Goal: Task Accomplishment & Management: Complete application form

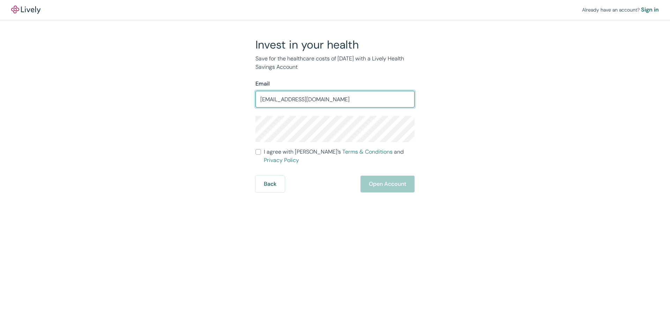
drag, startPoint x: 313, startPoint y: 101, endPoint x: 254, endPoint y: 99, distance: 59.4
click at [254, 99] on div "Invest in your health Save for the healthcare costs of [DATE] with a Lively Hea…" at bounding box center [330, 115] width 167 height 155
type input "[EMAIL_ADDRESS][DOMAIN_NAME]"
click at [389, 181] on div "Back Open Account" at bounding box center [334, 184] width 159 height 17
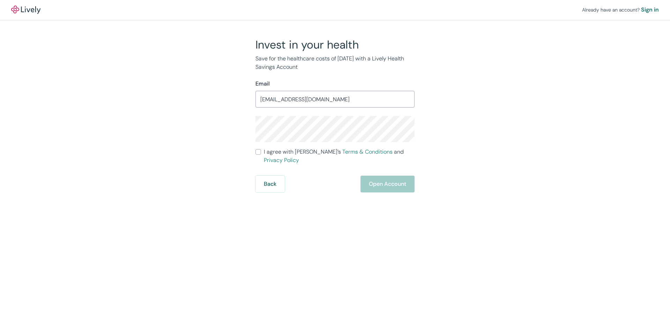
click at [315, 98] on input "[EMAIL_ADDRESS][DOMAIN_NAME]" at bounding box center [334, 99] width 159 height 14
drag, startPoint x: 315, startPoint y: 98, endPoint x: 210, endPoint y: 82, distance: 106.2
click at [211, 83] on div "Invest in your health Save for the healthcare costs of [DATE] with a Lively Hea…" at bounding box center [330, 115] width 335 height 155
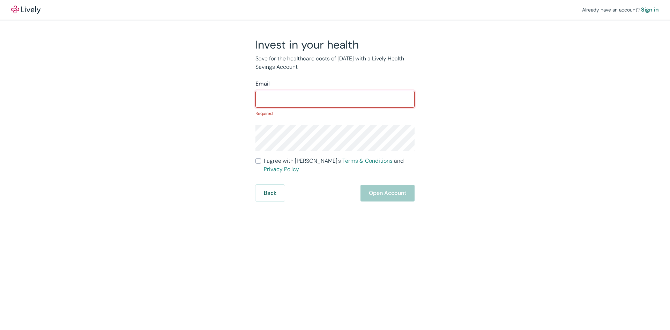
click at [383, 188] on div "Back Open Account" at bounding box center [334, 193] width 159 height 17
click at [264, 100] on input "Email" at bounding box center [334, 99] width 159 height 14
paste input "[EMAIL_ADDRESS][DOMAIN_NAME]"
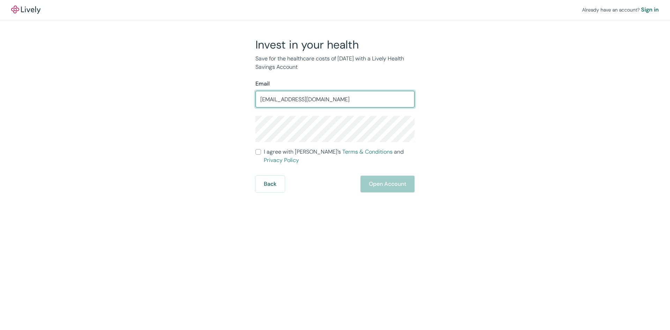
type input "[EMAIL_ADDRESS][DOMAIN_NAME]"
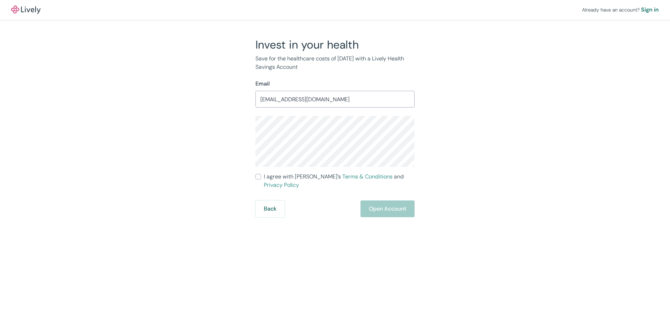
click at [258, 176] on input "I agree with Lively’s Terms & Conditions and Privacy Policy" at bounding box center [258, 177] width 6 height 6
checkbox input "true"
click at [388, 201] on button "Open Account" at bounding box center [387, 208] width 54 height 17
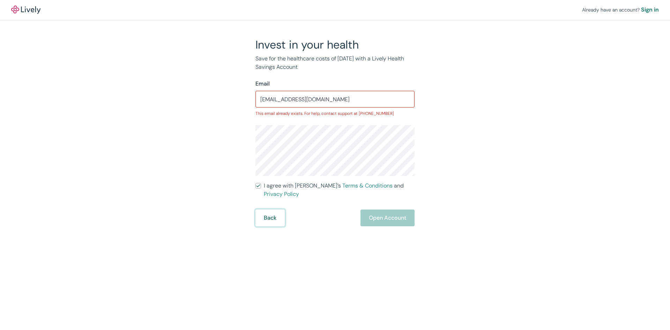
click at [273, 213] on button "Back" at bounding box center [269, 217] width 29 height 17
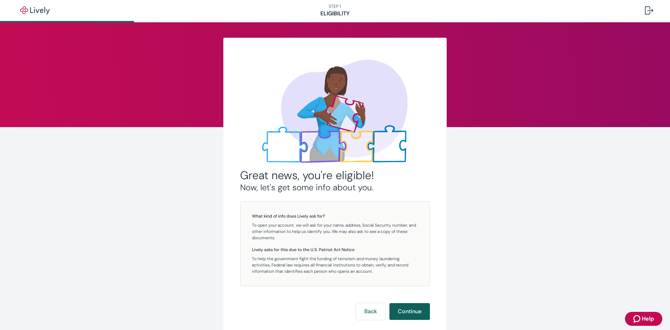
click at [416, 313] on button "Continue" at bounding box center [409, 311] width 40 height 17
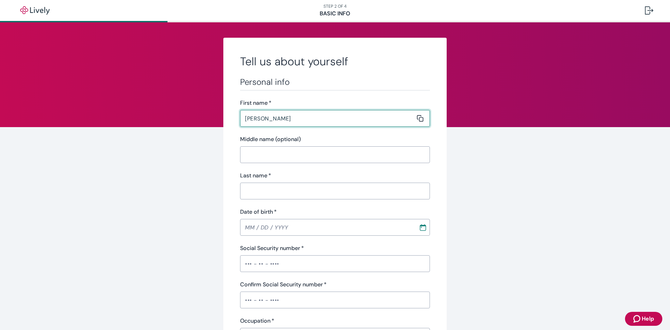
type input "[PERSON_NAME]"
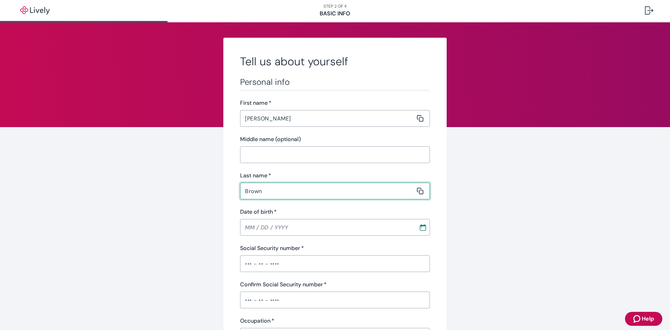
type input "Brown"
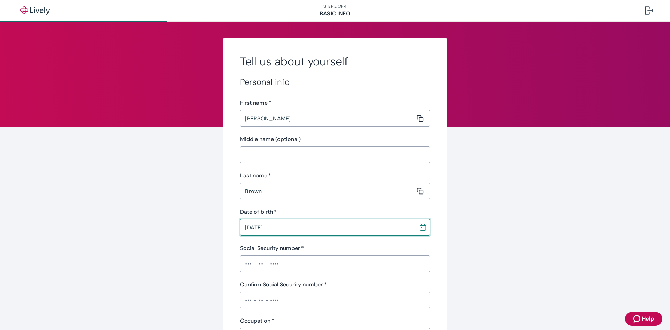
type input "08 / 18 / 1970"
click at [245, 265] on input "Social Security number   *" at bounding box center [335, 263] width 190 height 14
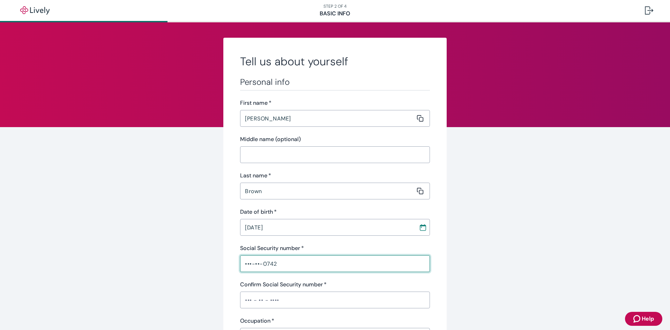
type input "•••-••-0742"
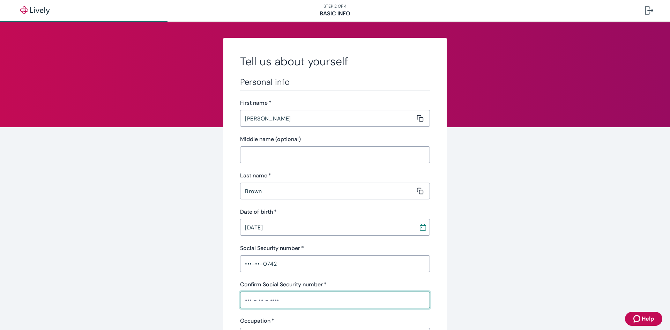
click at [265, 304] on input "Confirm Social Security number   *" at bounding box center [335, 300] width 190 height 14
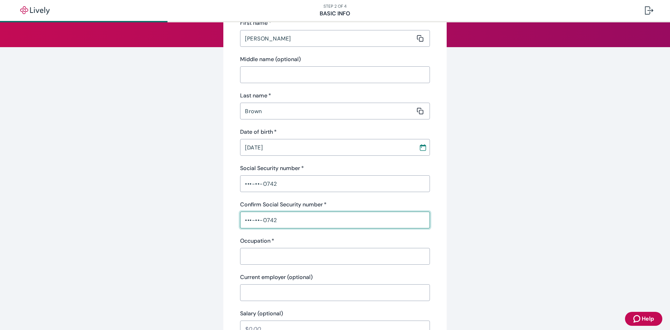
scroll to position [105, 0]
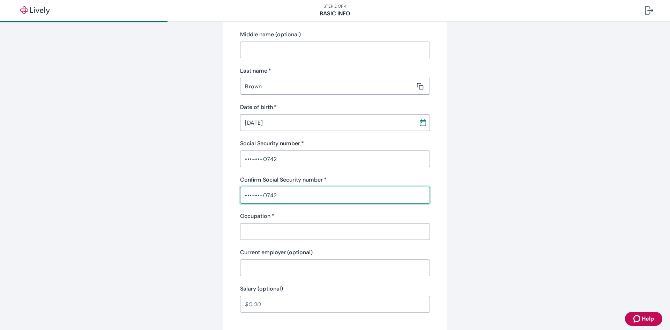
type input "•••-••-0742"
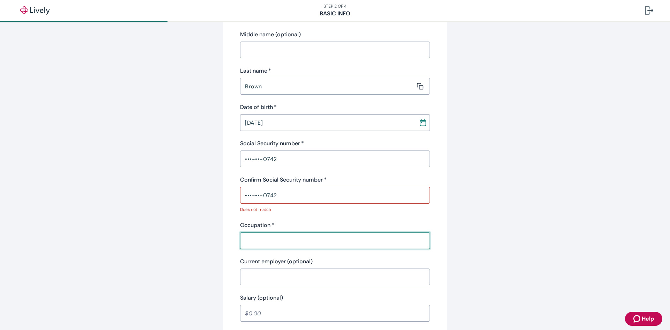
click at [261, 235] on input "Occupation   *" at bounding box center [332, 240] width 185 height 14
type input "receptionist"
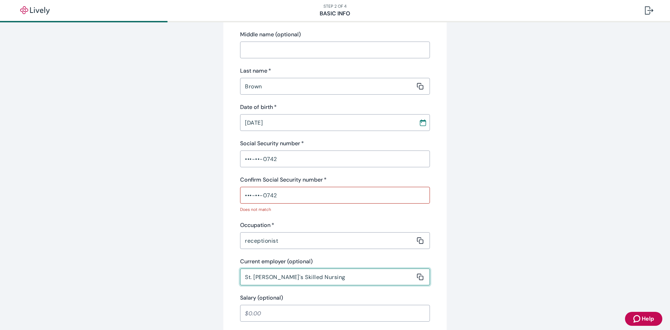
type input "St. Anne's Skilled Nursing"
click at [269, 313] on input "Salary (optional)" at bounding box center [335, 313] width 190 height 14
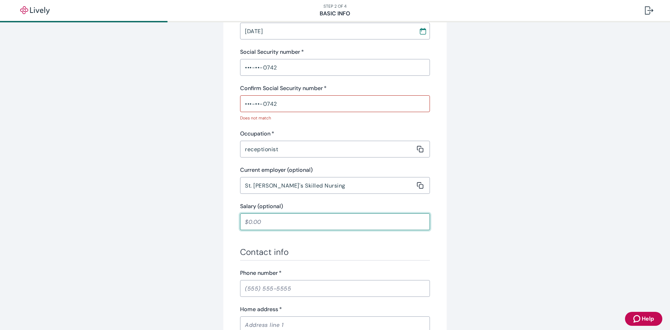
scroll to position [209, 0]
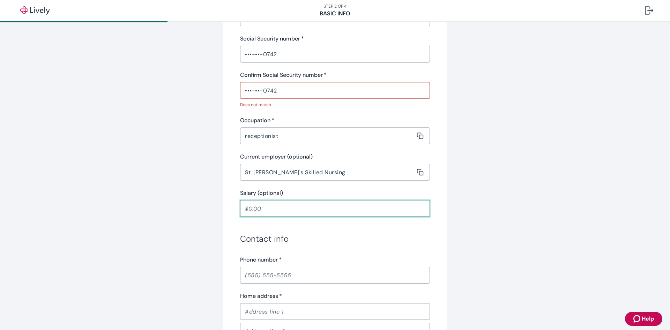
click at [314, 274] on input "Phone number   *" at bounding box center [335, 275] width 190 height 14
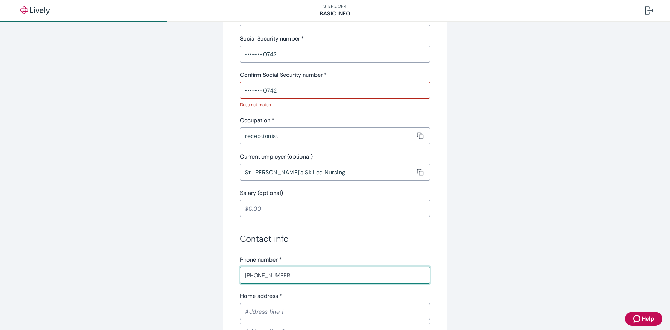
type input "(414) 514-5371"
click at [251, 306] on input "Home address   *" at bounding box center [332, 311] width 185 height 14
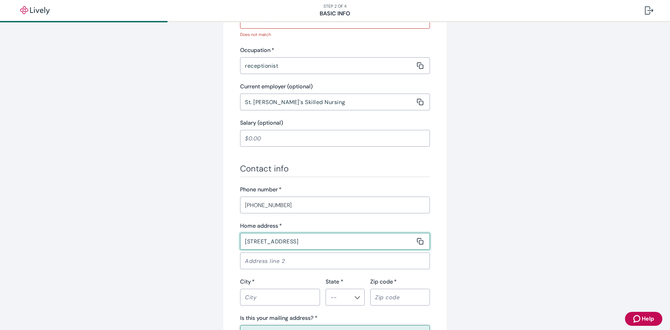
scroll to position [314, 0]
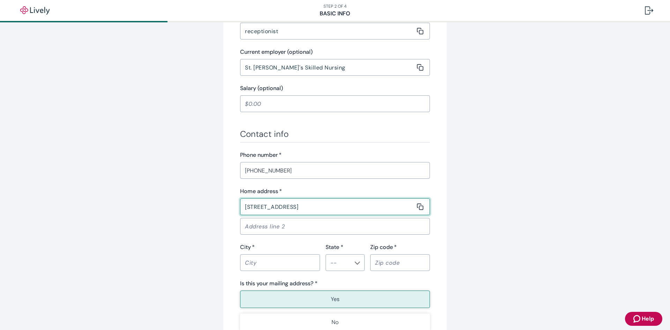
type input "3220 N. 92nd street"
click at [265, 256] on input "City   *" at bounding box center [277, 262] width 75 height 14
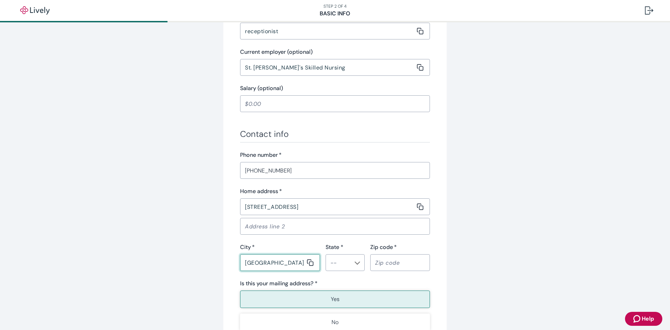
type input "milwaukee"
type input "WI"
type input "53222"
click at [328, 299] on button "Yes" at bounding box center [335, 298] width 190 height 17
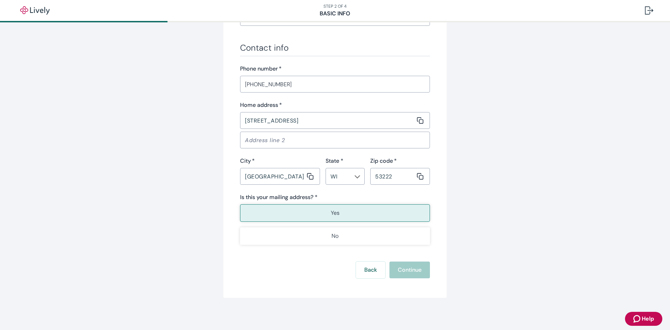
scroll to position [402, 0]
click at [397, 265] on div "Back Continue" at bounding box center [335, 268] width 190 height 17
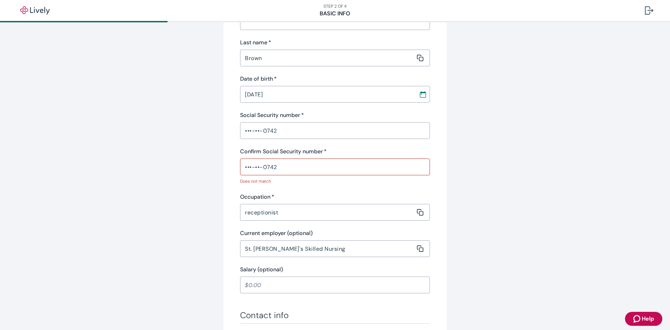
scroll to position [122, 0]
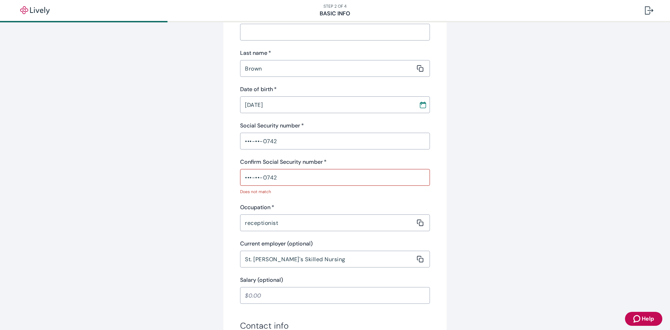
click at [278, 175] on input "•••-••-0742" at bounding box center [335, 177] width 190 height 14
drag, startPoint x: 278, startPoint y: 174, endPoint x: 239, endPoint y: 178, distance: 38.9
click at [240, 178] on input "•••-••-0742" at bounding box center [335, 177] width 190 height 14
type input "•••-••-0749"
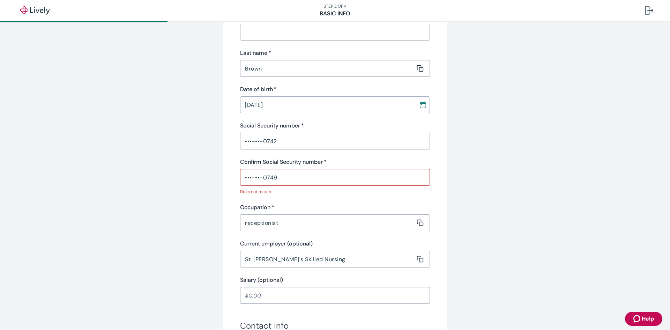
click at [291, 193] on p "Does not match" at bounding box center [332, 191] width 185 height 6
drag, startPoint x: 276, startPoint y: 139, endPoint x: 206, endPoint y: 139, distance: 69.8
click at [206, 139] on div "Tell us about yourself Personal info First name   * lydia ​ Middle name (option…" at bounding box center [334, 245] width 335 height 660
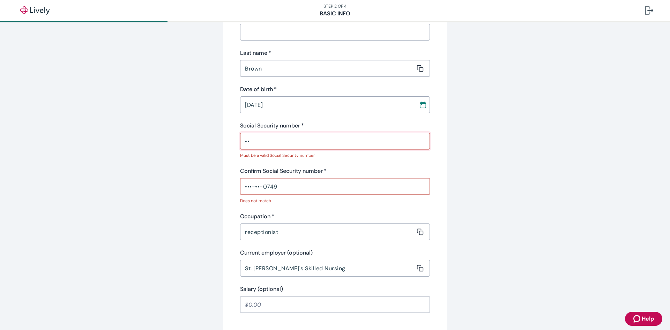
type input "•"
type input "•••-••-0742"
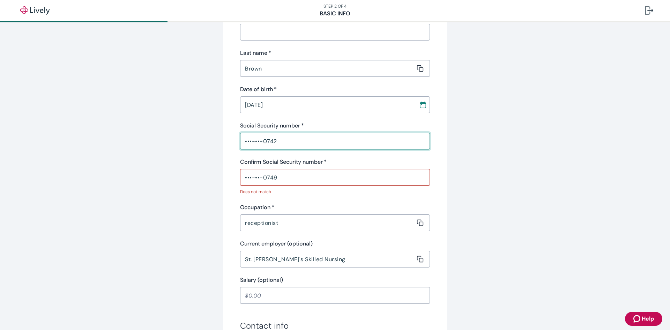
click at [266, 196] on div "Personal info First name   * lydia ​ Middle name (optional) ​ Last name   * Bro…" at bounding box center [335, 128] width 190 height 349
click at [282, 179] on input "•••-••-0749" at bounding box center [335, 177] width 190 height 14
drag, startPoint x: 281, startPoint y: 178, endPoint x: 217, endPoint y: 176, distance: 64.6
click at [218, 176] on div "Tell us about yourself Personal info First name   * lydia ​ Middle name (option…" at bounding box center [334, 245] width 335 height 660
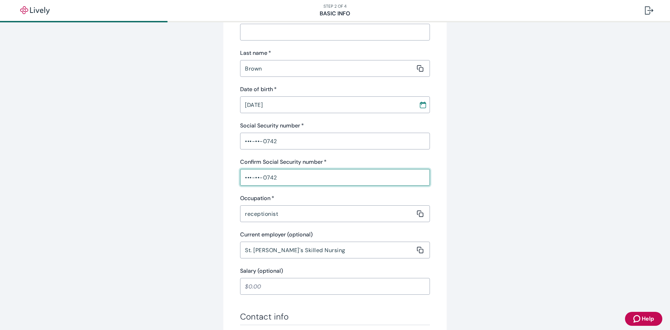
type input "•••-••-0742"
click at [328, 197] on div "Occupation   *" at bounding box center [335, 198] width 190 height 8
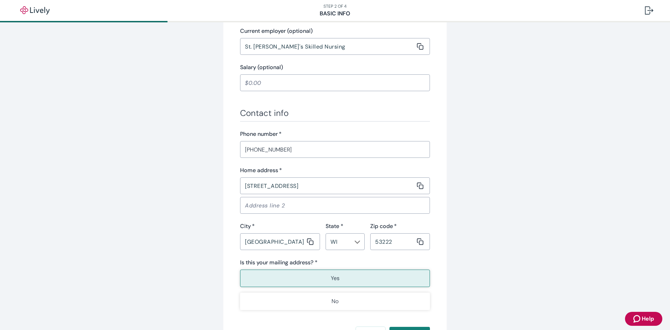
scroll to position [393, 0]
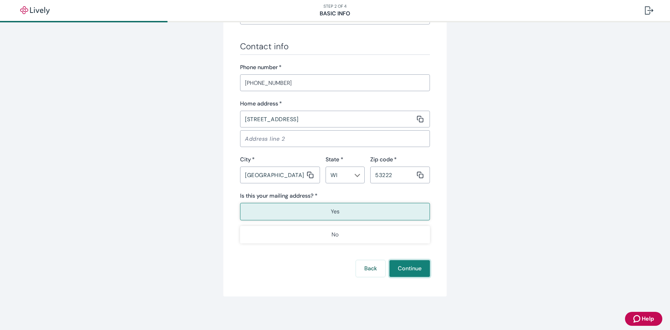
click at [407, 266] on button "Continue" at bounding box center [409, 268] width 40 height 17
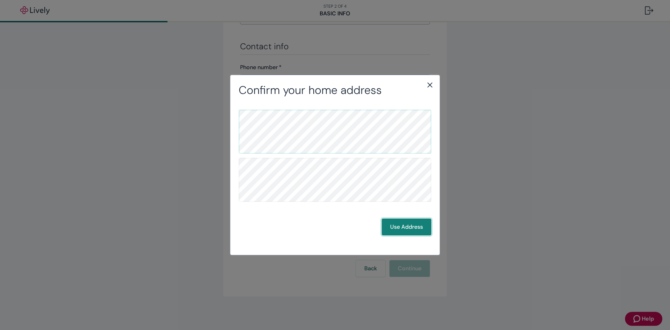
click at [408, 219] on button "Use Address" at bounding box center [407, 226] width 50 height 17
click at [410, 229] on button "Use Address" at bounding box center [407, 226] width 50 height 17
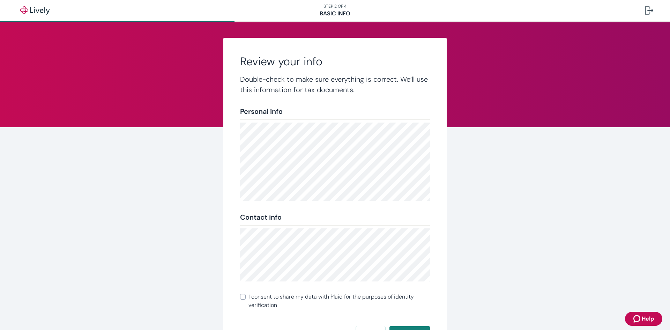
scroll to position [13, 0]
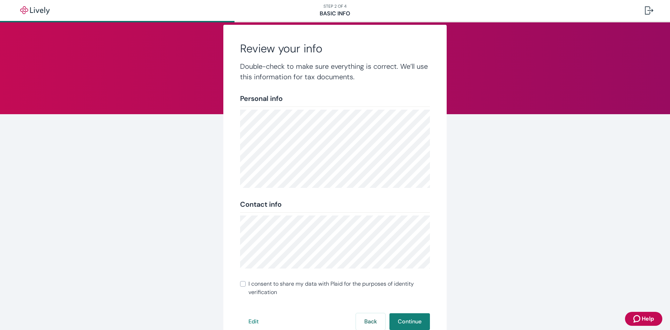
click at [240, 282] on input "I consent to share my data with Plaid for the purposes of identity verification" at bounding box center [243, 284] width 6 height 6
checkbox input "true"
click at [412, 324] on button "Continue" at bounding box center [409, 321] width 40 height 17
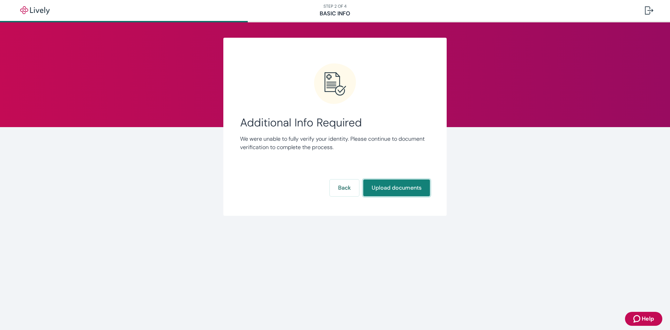
click at [413, 189] on button "Upload documents" at bounding box center [396, 187] width 67 height 17
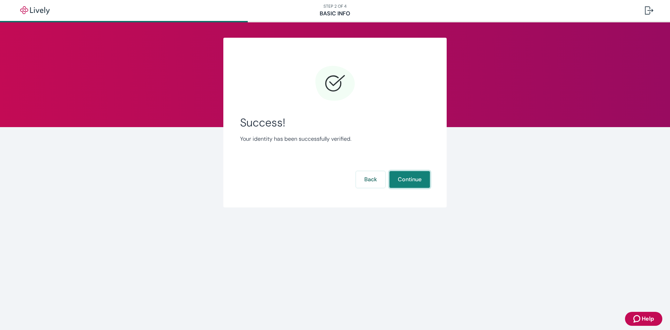
click at [416, 180] on button "Continue" at bounding box center [409, 179] width 40 height 17
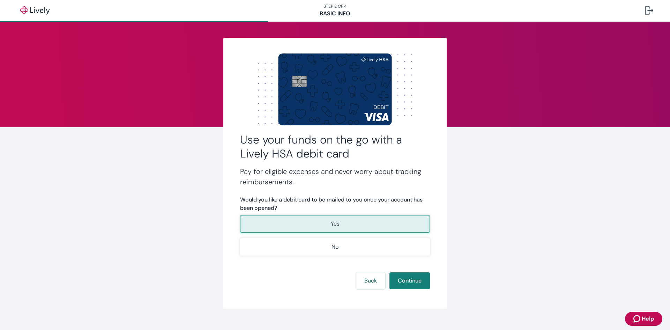
click at [306, 222] on button "Yes" at bounding box center [335, 223] width 190 height 17
click at [413, 281] on button "Continue" at bounding box center [409, 280] width 40 height 17
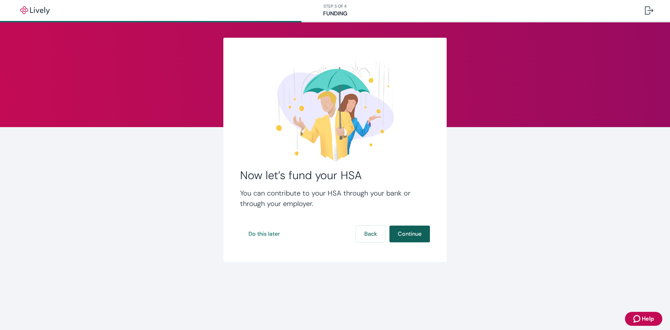
click at [419, 234] on button "Continue" at bounding box center [409, 233] width 40 height 17
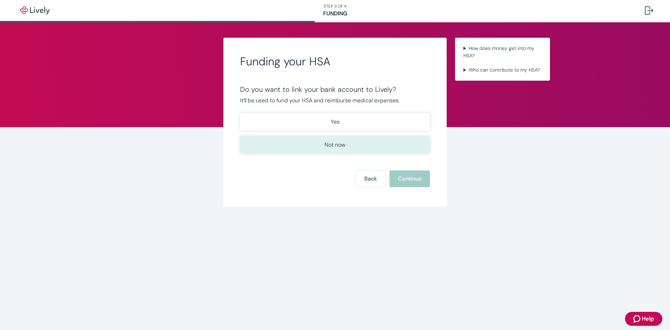
click at [329, 143] on p "Not now" at bounding box center [335, 145] width 21 height 8
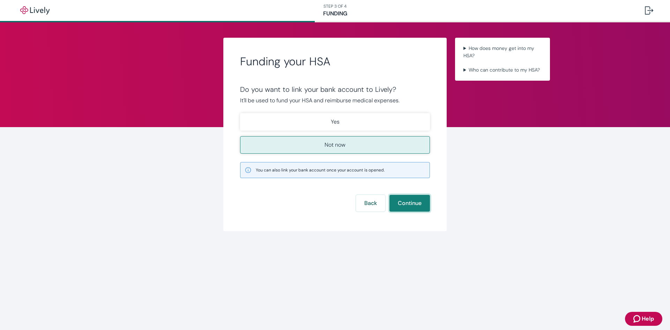
click at [418, 201] on button "Continue" at bounding box center [409, 203] width 40 height 17
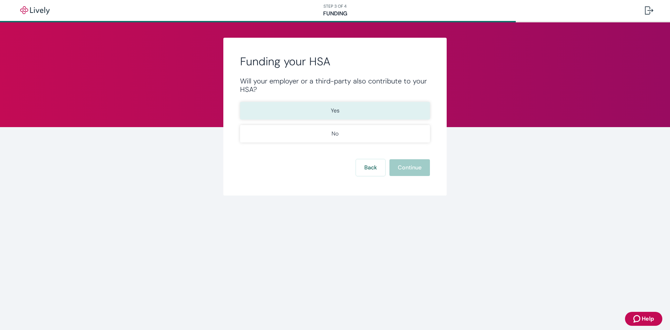
click at [347, 109] on button "Yes" at bounding box center [335, 110] width 190 height 17
click at [410, 167] on button "Continue" at bounding box center [409, 167] width 40 height 17
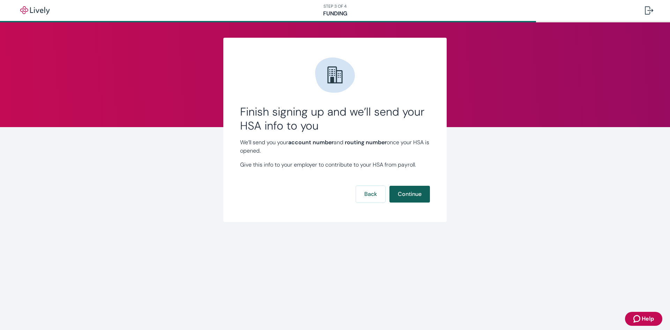
click at [407, 191] on button "Continue" at bounding box center [409, 194] width 40 height 17
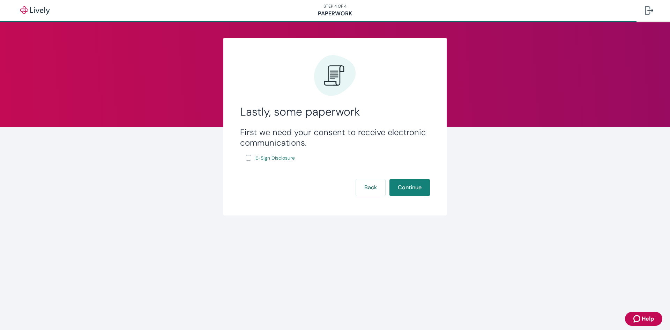
click at [248, 157] on input "E-Sign Disclosure" at bounding box center [249, 158] width 6 height 6
checkbox input "true"
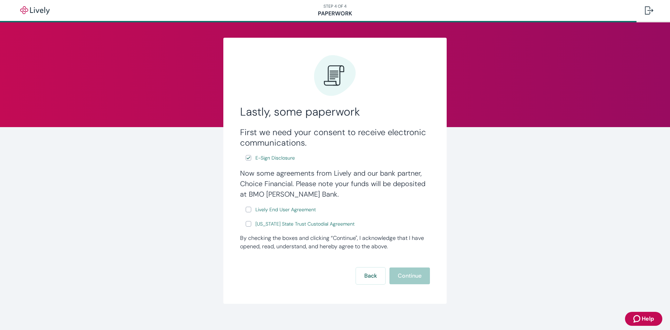
click at [246, 209] on input "Lively End User Agreement" at bounding box center [249, 210] width 6 height 6
checkbox input "true"
click at [247, 223] on input "Wyoming State Trust Custodial Agreement" at bounding box center [249, 224] width 6 height 6
checkbox input "true"
click at [410, 275] on button "Continue" at bounding box center [409, 275] width 40 height 17
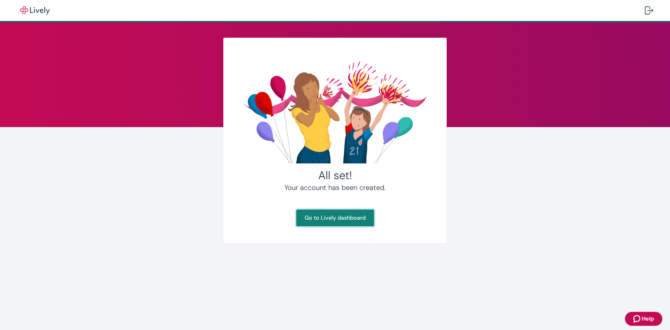
click at [347, 215] on link "Go to Lively dashboard" at bounding box center [335, 217] width 78 height 17
